Goal: Find specific page/section

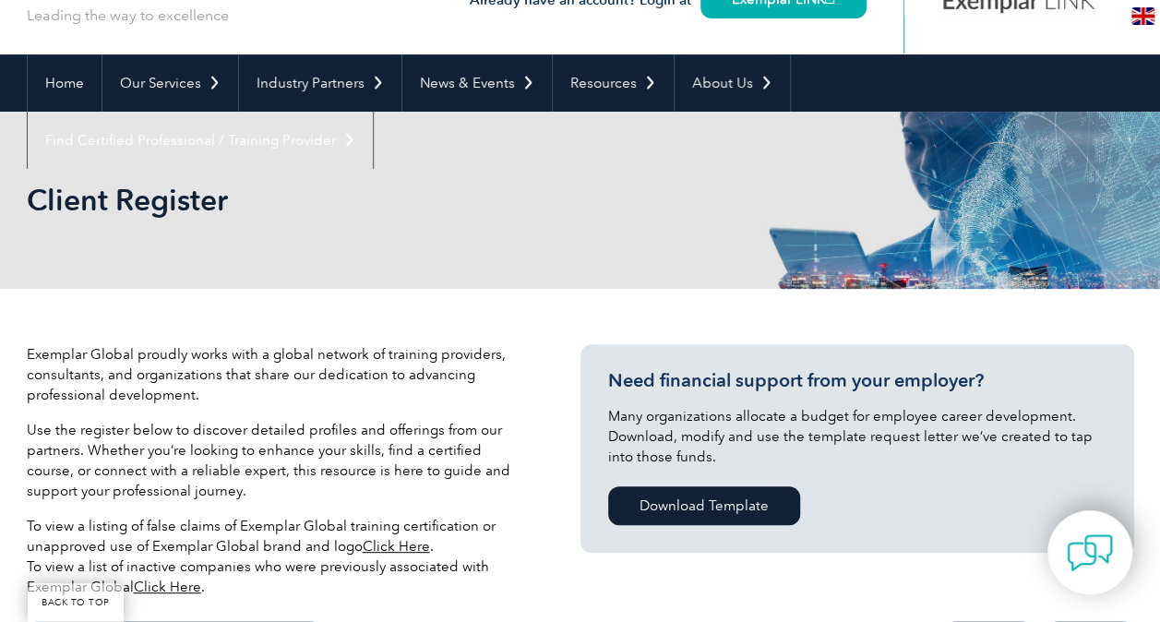
scroll to position [369, 0]
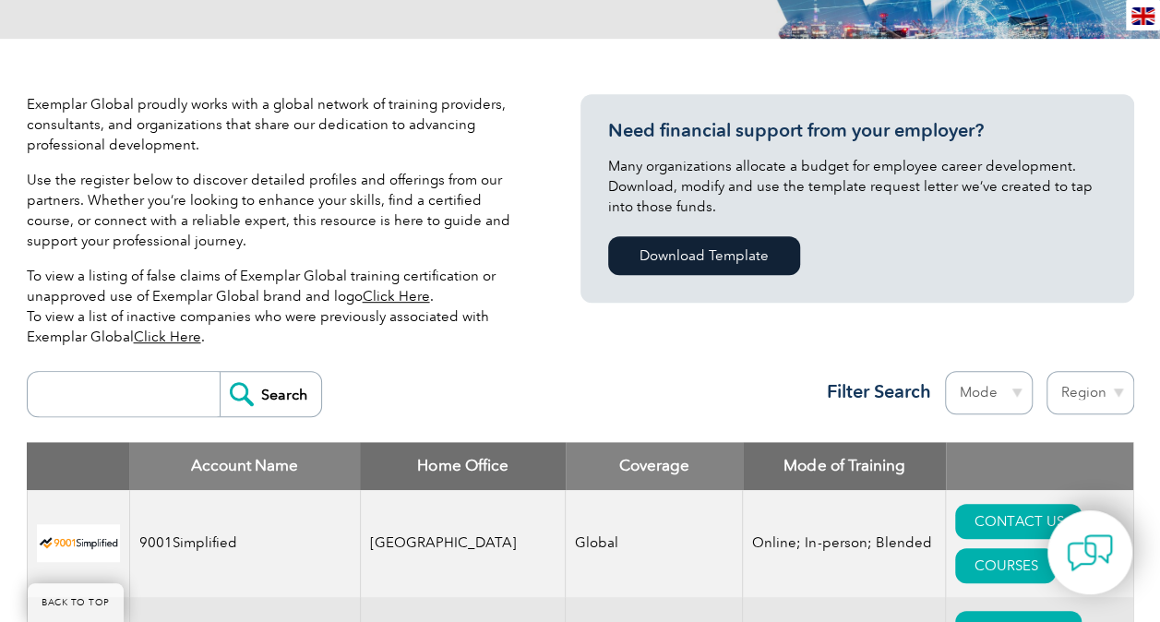
drag, startPoint x: 90, startPoint y: 393, endPoint x: 110, endPoint y: 361, distance: 37.7
click at [90, 393] on input "search" at bounding box center [128, 394] width 183 height 44
type input "tnv"
click at [220, 372] on input "Search" at bounding box center [270, 394] width 101 height 44
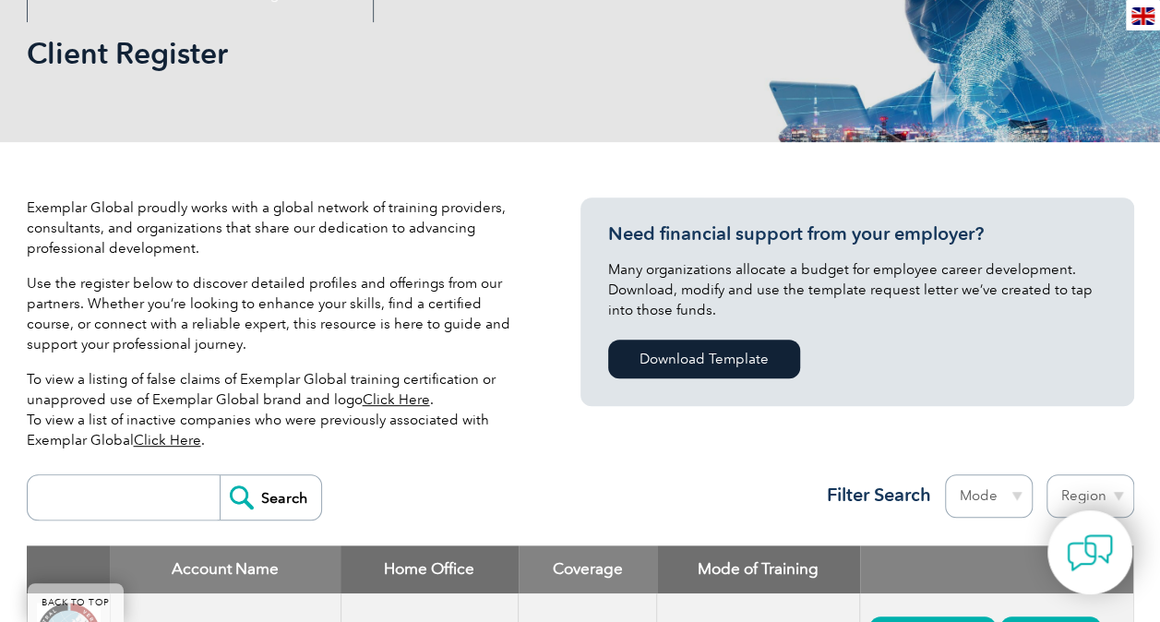
scroll to position [635, 0]
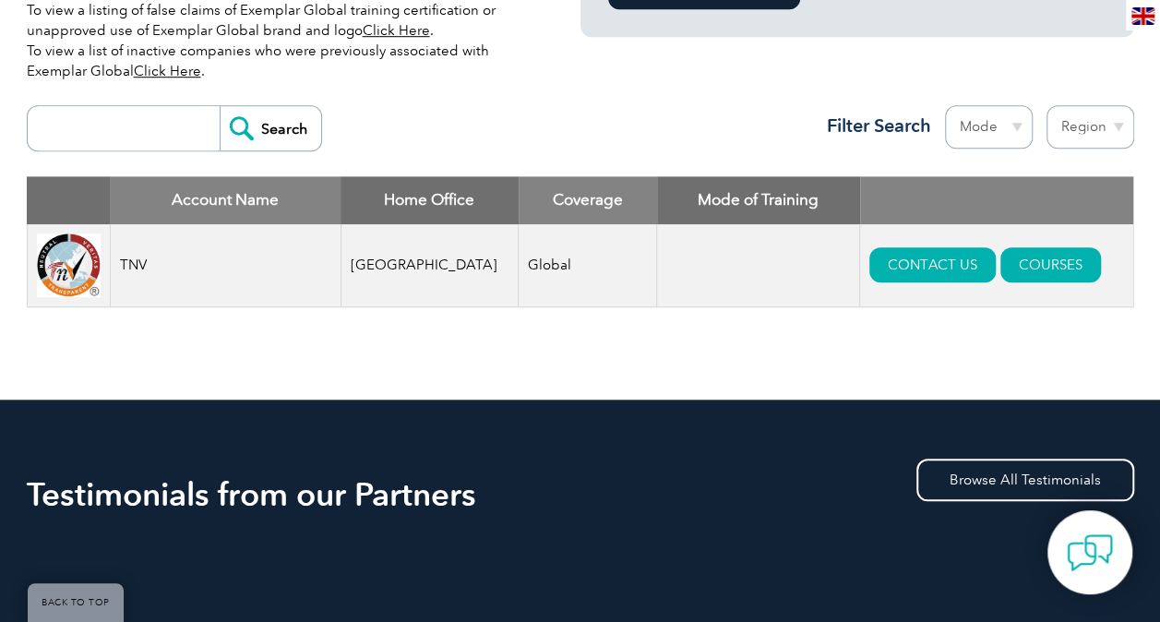
click at [68, 272] on img at bounding box center [69, 265] width 64 height 64
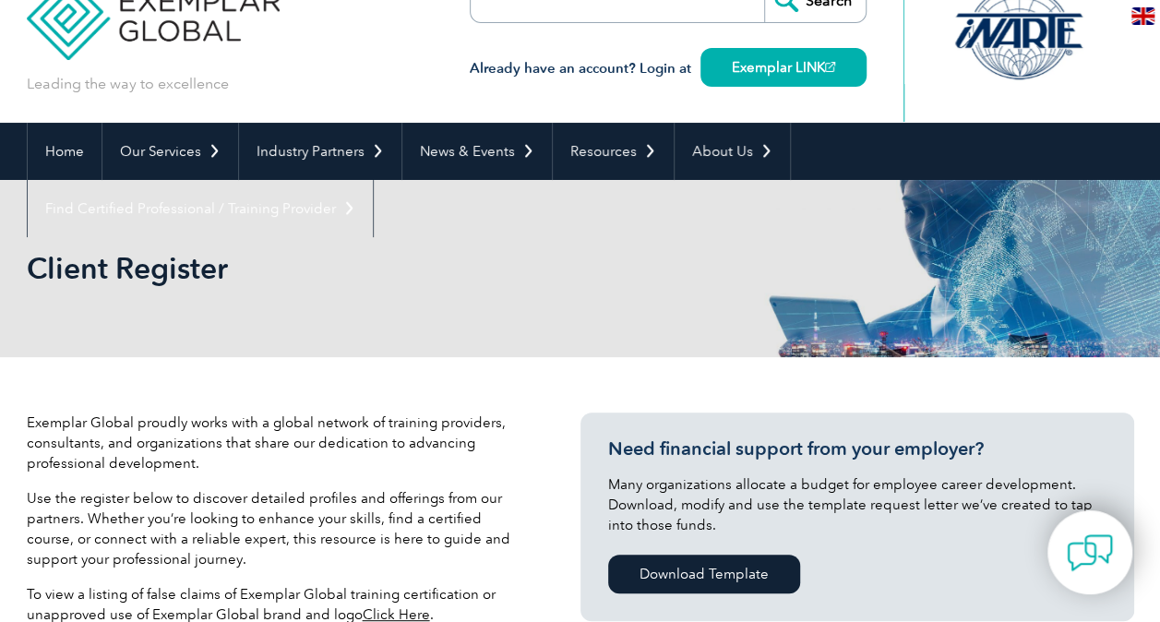
scroll to position [0, 0]
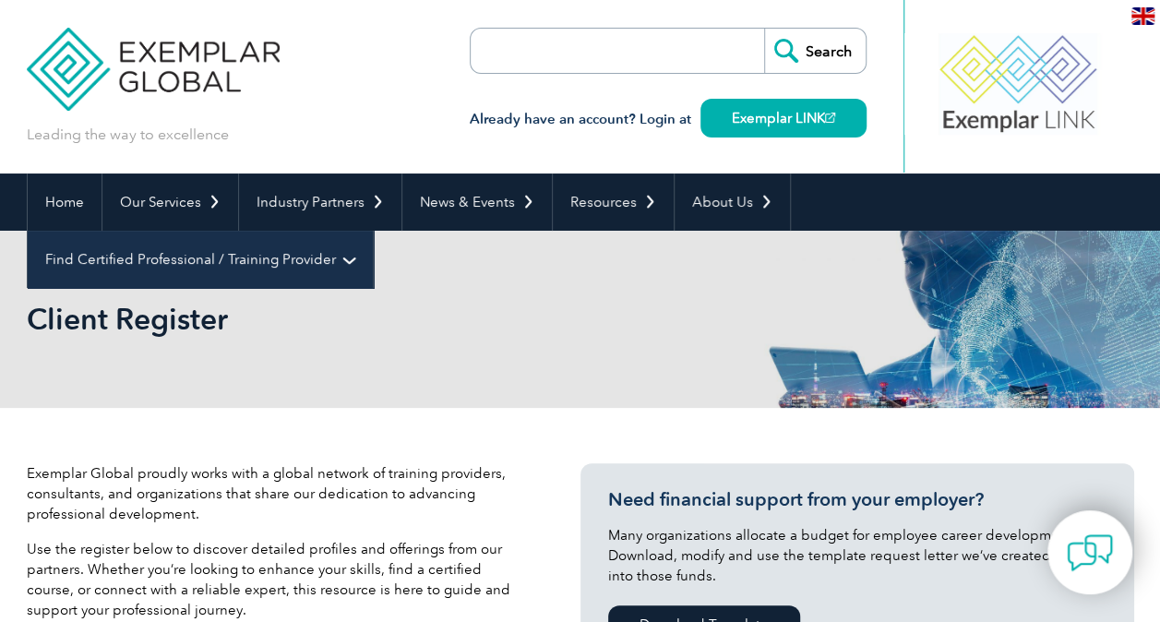
click at [373, 231] on link "Find Certified Professional / Training Provider" at bounding box center [200, 259] width 345 height 57
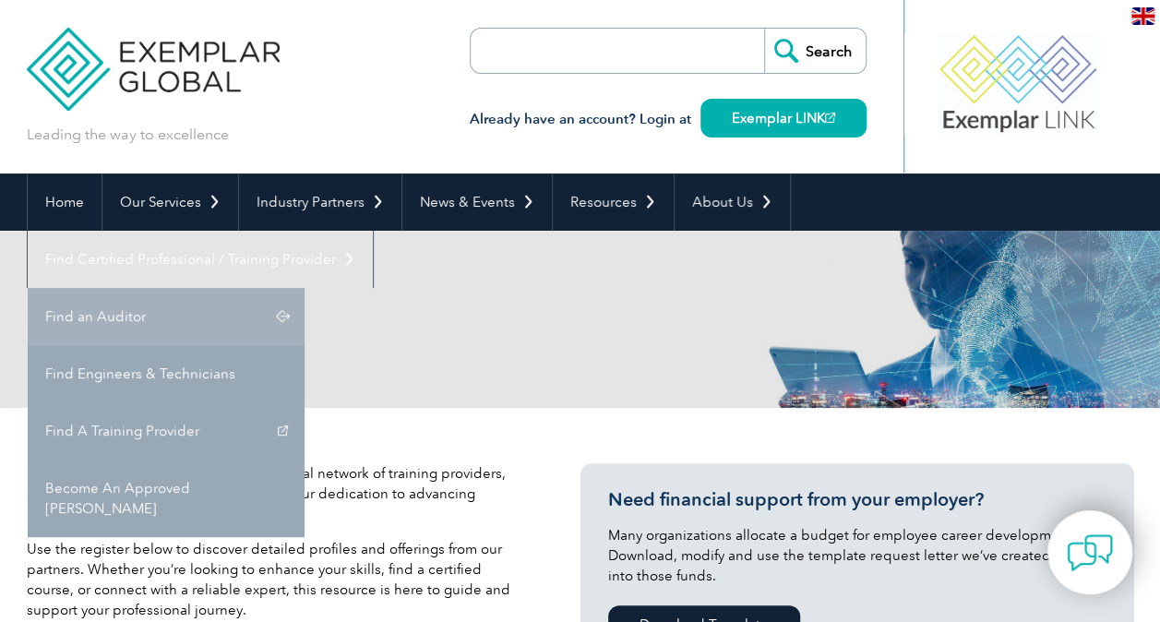
click at [304, 288] on link "Find an Auditor" at bounding box center [166, 316] width 277 height 57
